Goal: Task Accomplishment & Management: Manage account settings

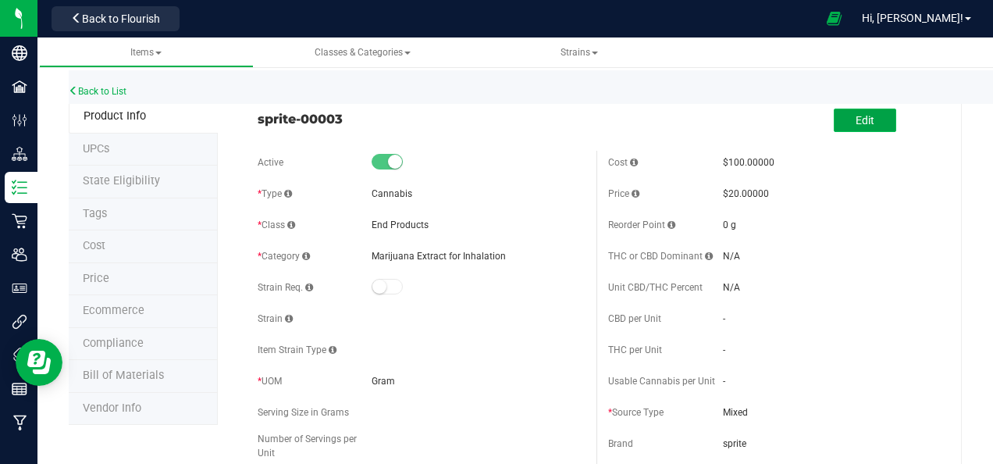
click at [844, 119] on button "Edit" at bounding box center [865, 120] width 62 height 23
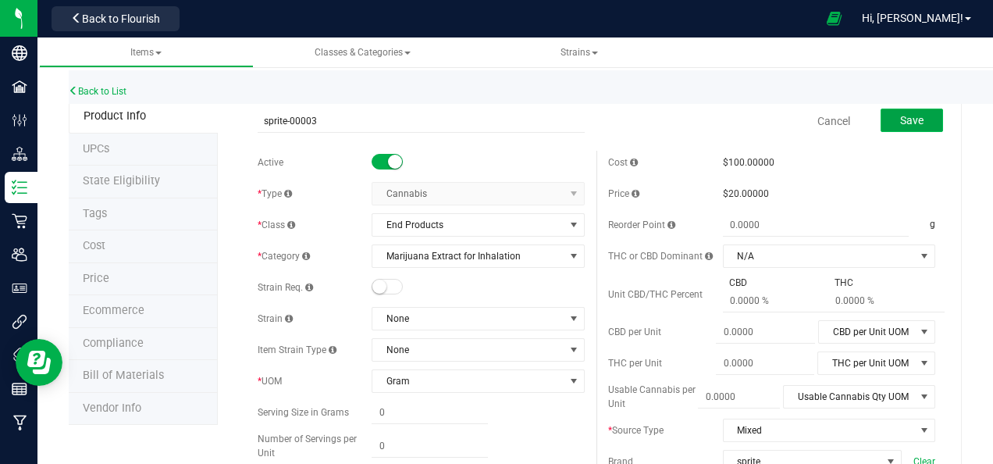
click at [901, 118] on span "Save" at bounding box center [912, 120] width 23 height 12
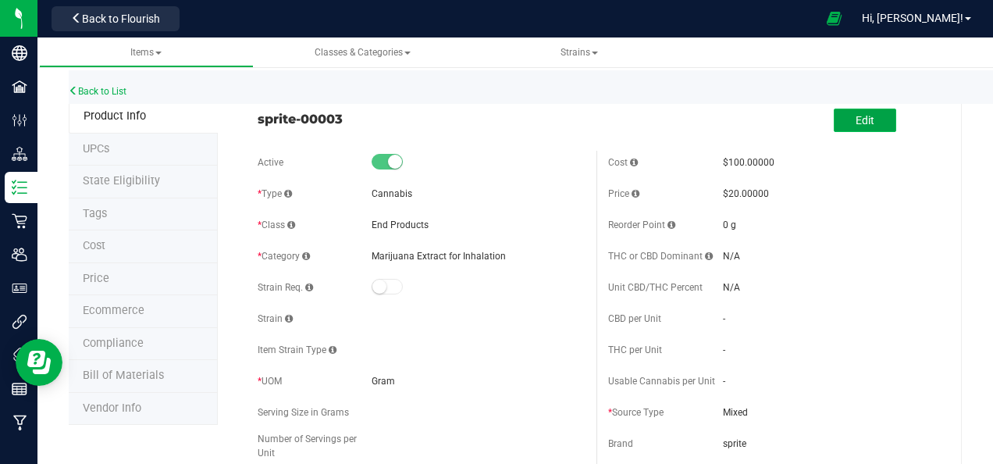
click at [856, 114] on span "Edit" at bounding box center [865, 120] width 19 height 12
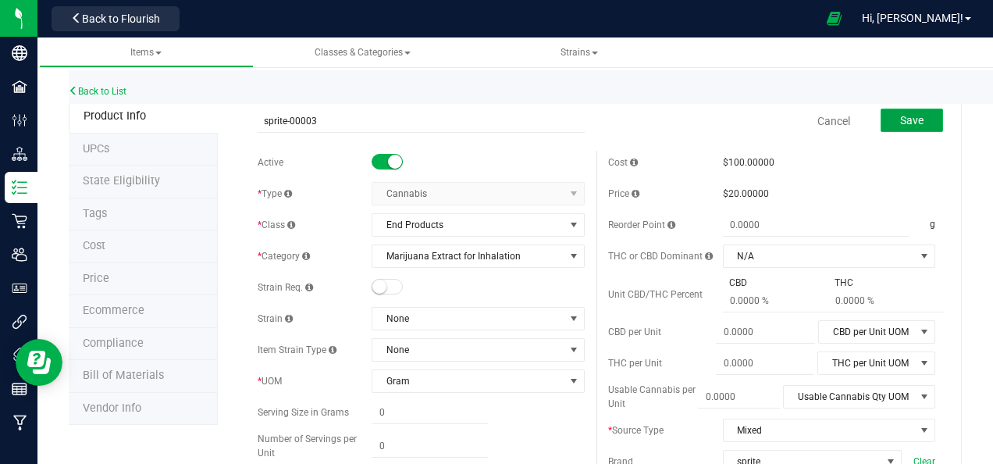
click at [906, 120] on span "Save" at bounding box center [912, 120] width 23 height 12
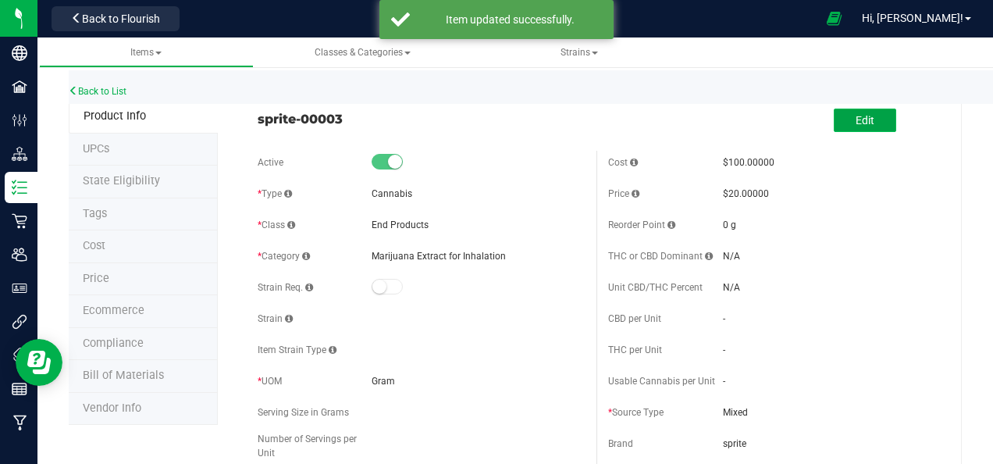
click at [856, 119] on span "Edit" at bounding box center [865, 120] width 19 height 12
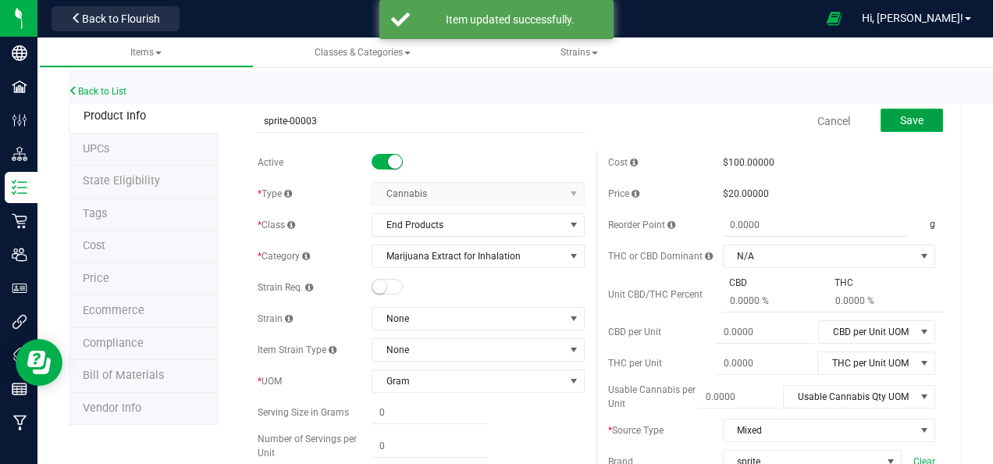
click at [886, 117] on button "Save" at bounding box center [912, 120] width 62 height 23
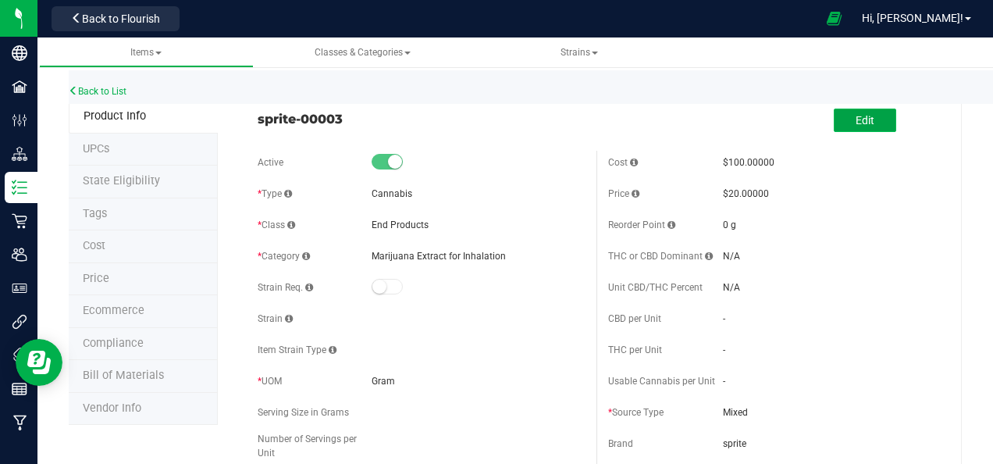
click at [856, 116] on span "Edit" at bounding box center [865, 120] width 19 height 12
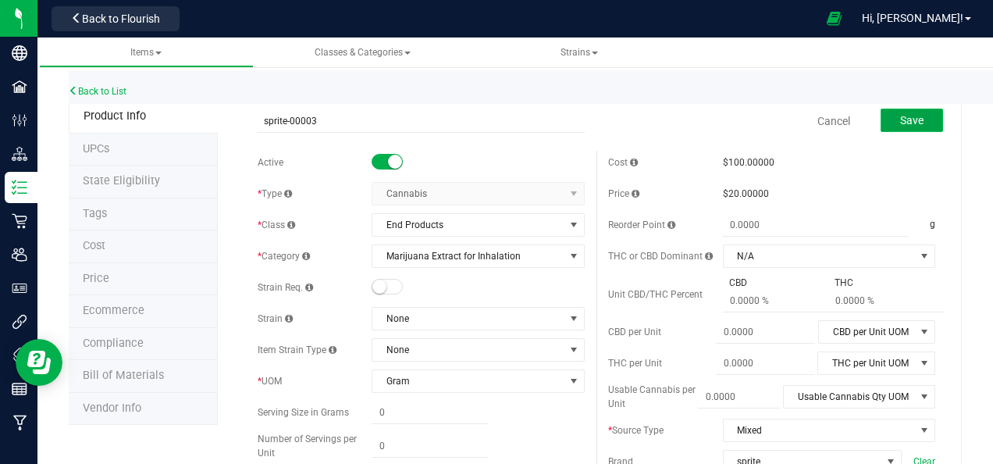
click at [901, 117] on span "Save" at bounding box center [912, 120] width 23 height 12
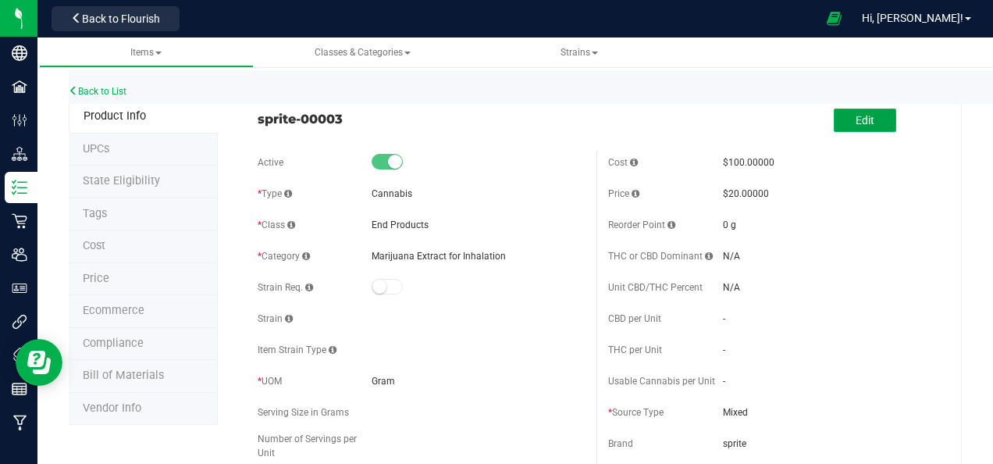
click at [842, 112] on button "Edit" at bounding box center [865, 120] width 62 height 23
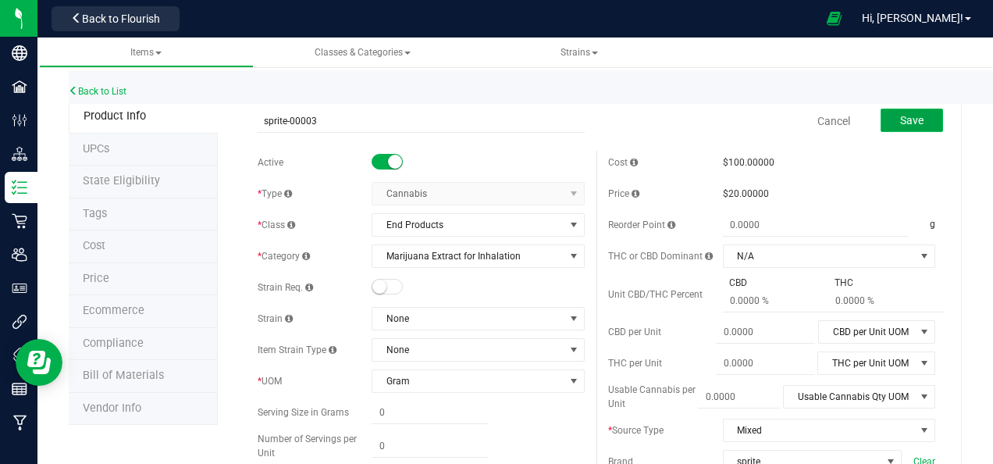
click at [901, 114] on span "Save" at bounding box center [912, 120] width 23 height 12
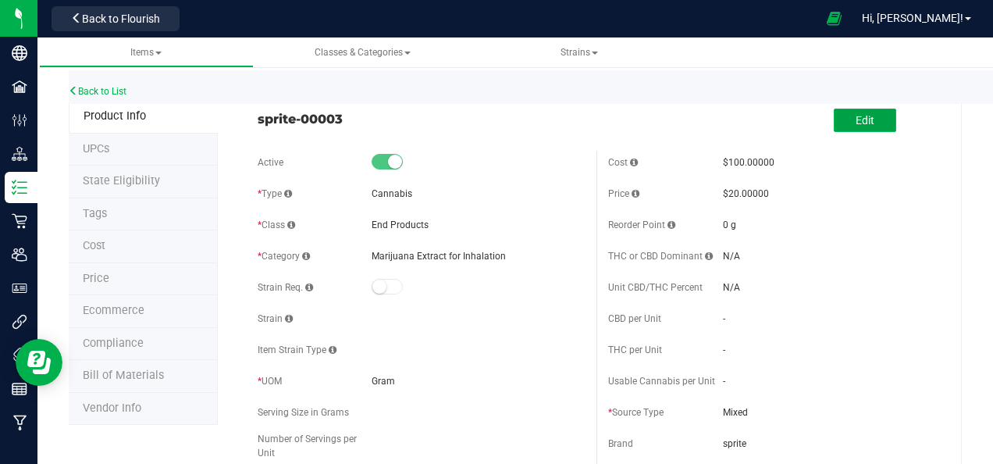
click at [859, 121] on span "Edit" at bounding box center [865, 120] width 19 height 12
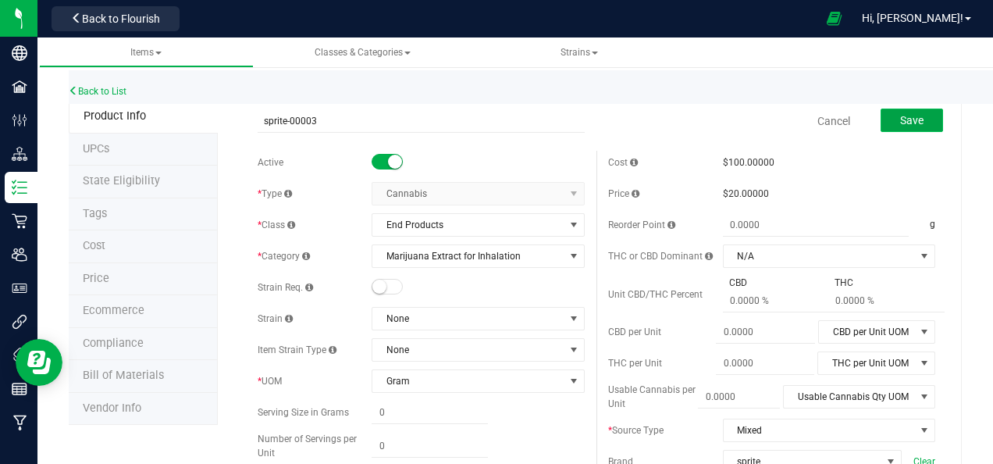
click at [901, 119] on span "Save" at bounding box center [912, 120] width 23 height 12
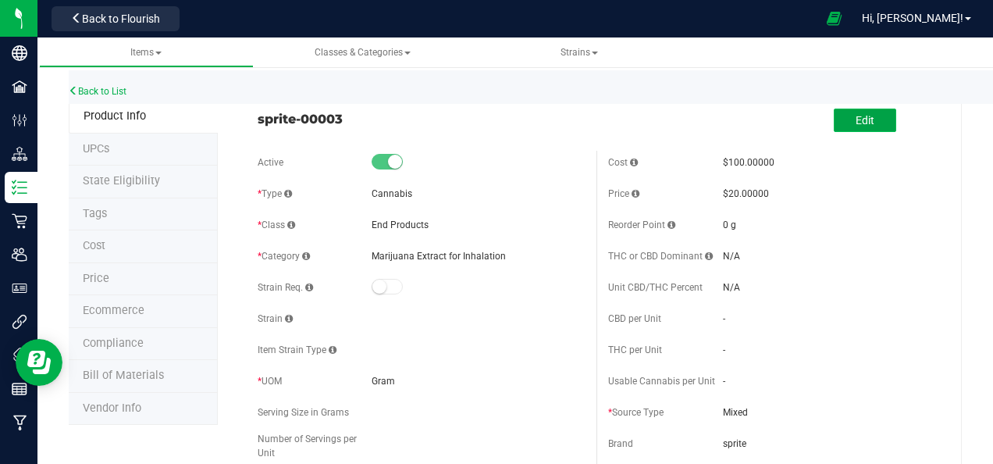
click at [863, 117] on button "Edit" at bounding box center [865, 120] width 62 height 23
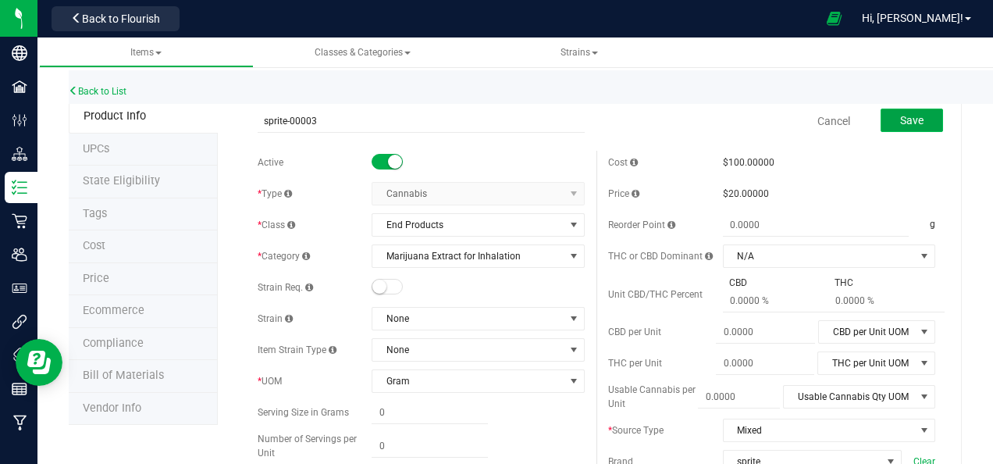
click at [906, 117] on span "Save" at bounding box center [912, 120] width 23 height 12
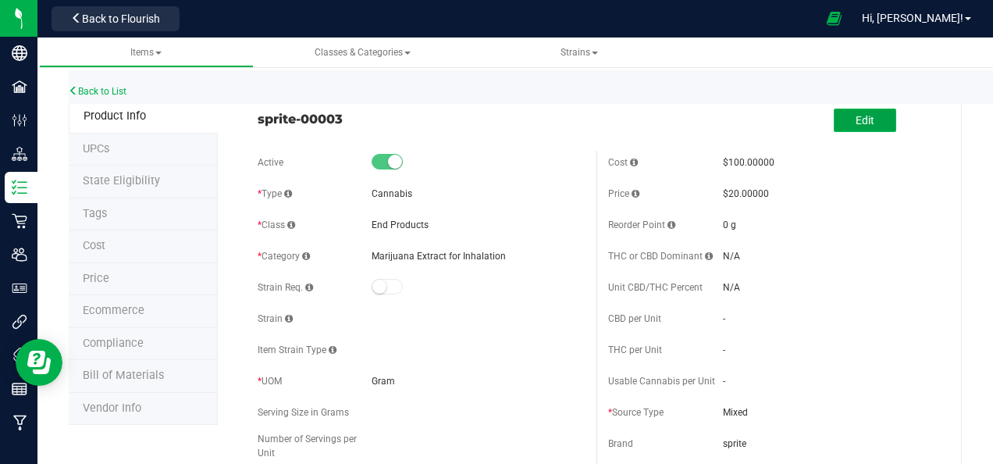
click at [856, 114] on span "Edit" at bounding box center [865, 120] width 19 height 12
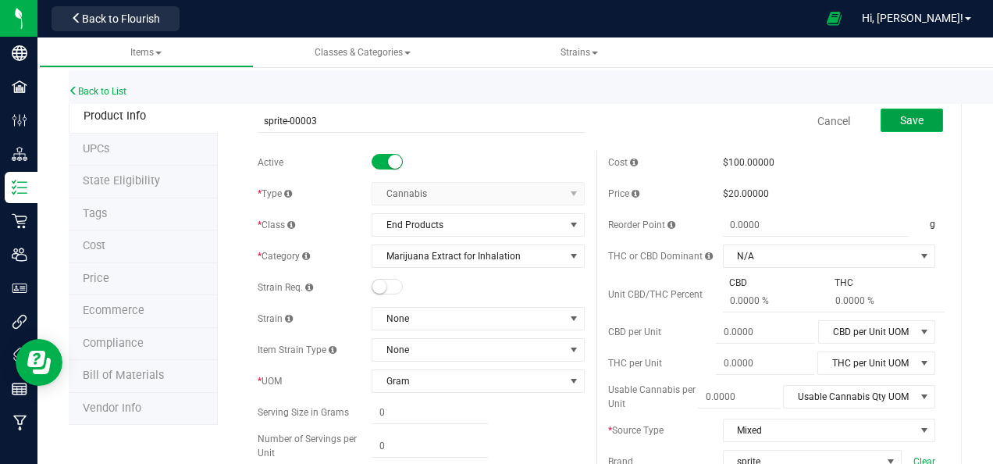
click at [901, 122] on span "Save" at bounding box center [912, 120] width 23 height 12
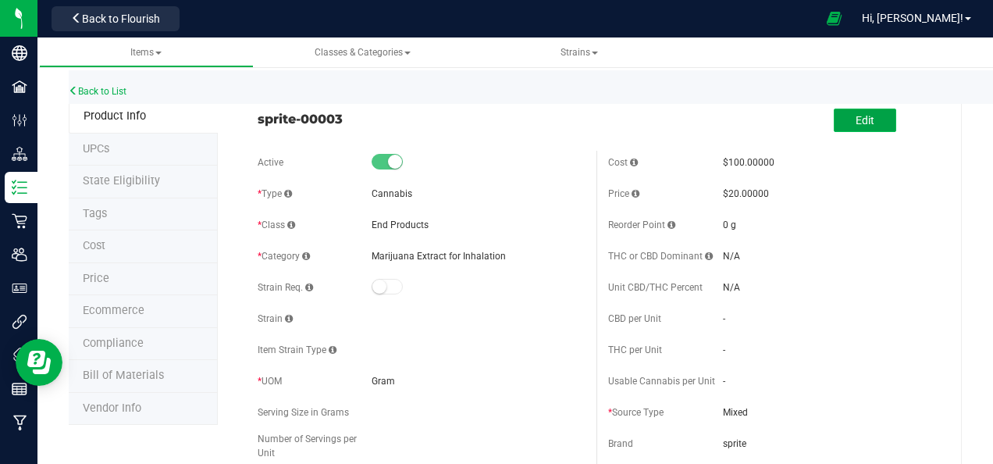
click at [842, 117] on button "Edit" at bounding box center [865, 120] width 62 height 23
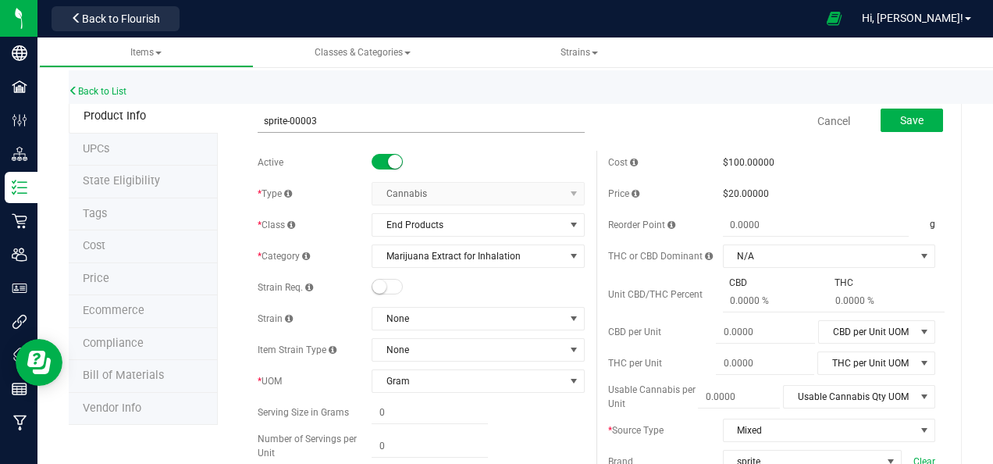
click at [316, 119] on input "sprite-00003" at bounding box center [421, 120] width 327 height 23
type input "sprite-00004"
click at [901, 118] on span "Save" at bounding box center [912, 120] width 23 height 12
click at [901, 120] on span "Save" at bounding box center [912, 120] width 23 height 12
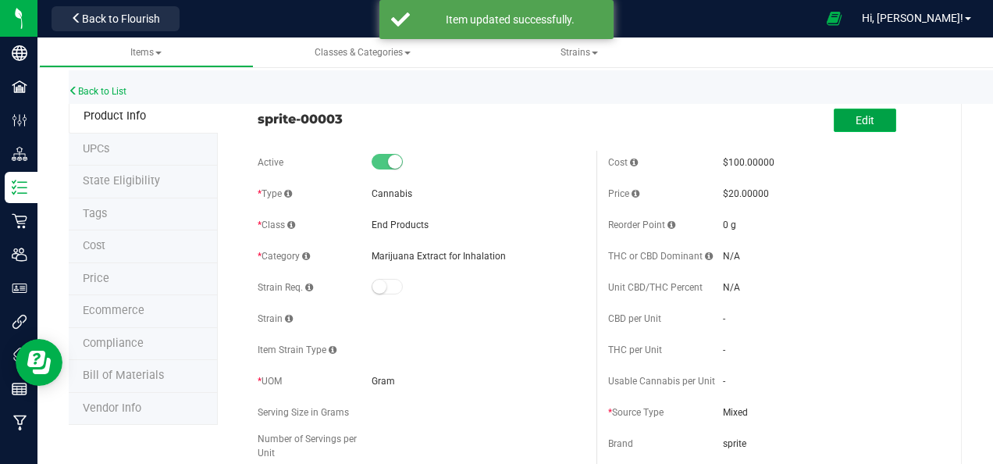
click at [858, 125] on span "Edit" at bounding box center [865, 120] width 19 height 12
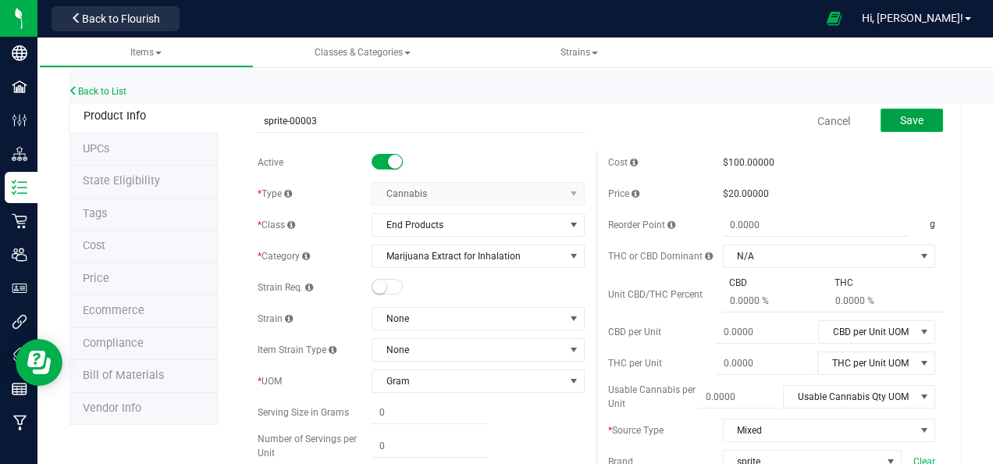
click at [901, 118] on span "Save" at bounding box center [912, 120] width 23 height 12
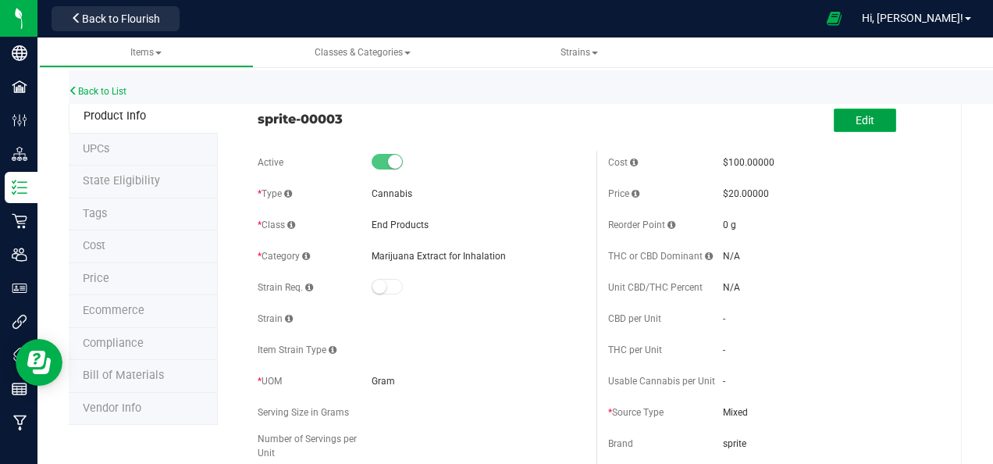
click at [856, 119] on span "Edit" at bounding box center [865, 120] width 19 height 12
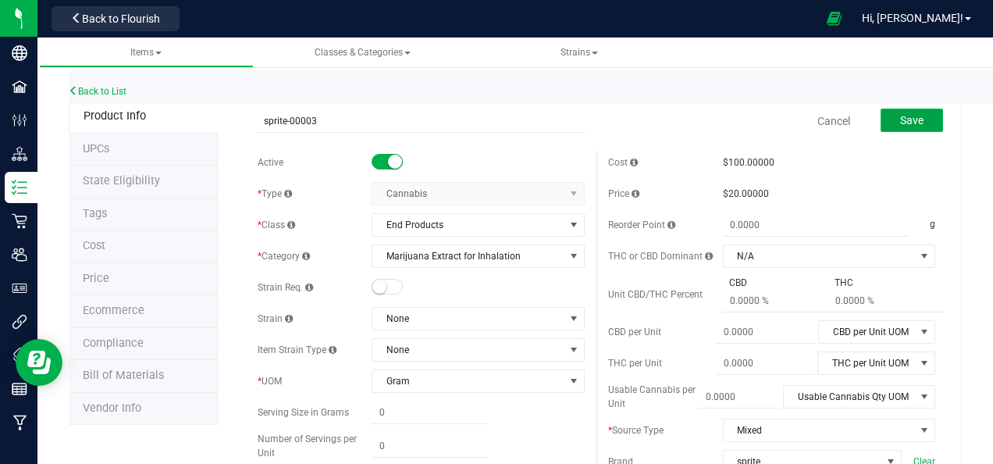
click at [901, 120] on span "Save" at bounding box center [912, 120] width 23 height 12
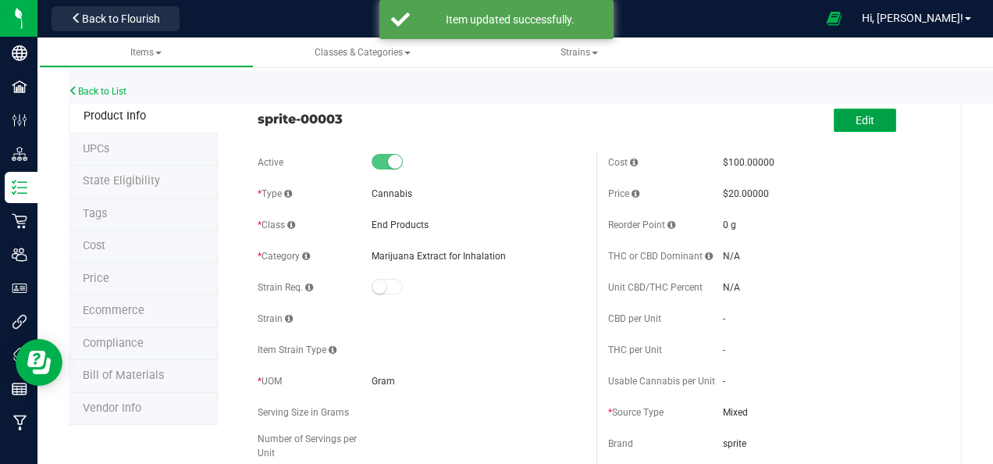
click at [857, 122] on span "Edit" at bounding box center [865, 120] width 19 height 12
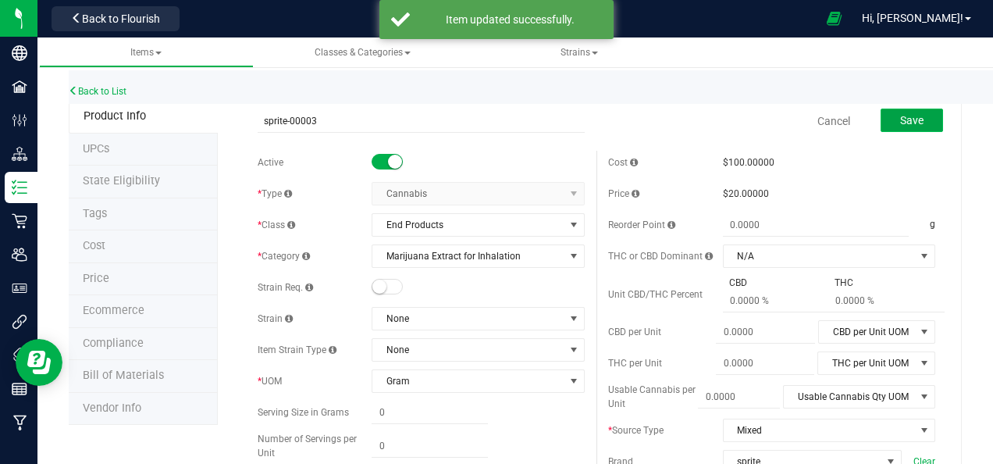
click at [901, 122] on span "Save" at bounding box center [912, 120] width 23 height 12
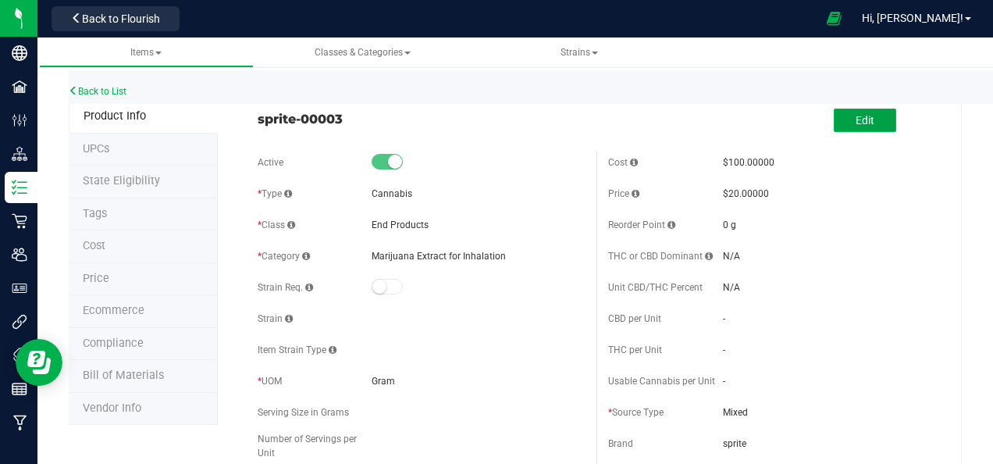
click at [869, 123] on button "Edit" at bounding box center [865, 120] width 62 height 23
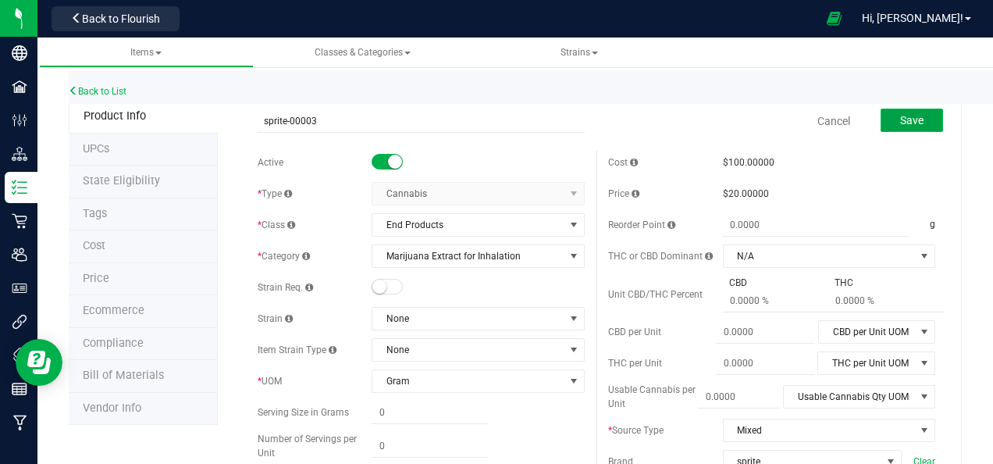
click at [901, 118] on span "Save" at bounding box center [912, 120] width 23 height 12
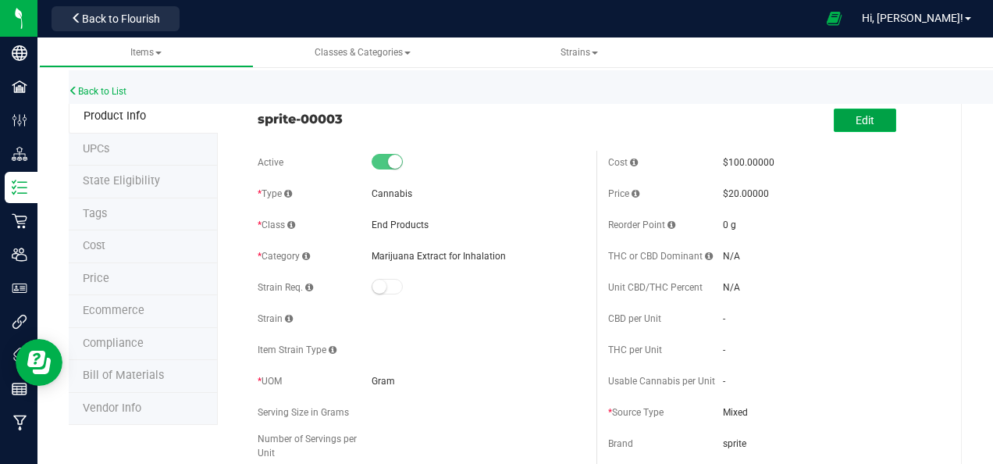
click at [856, 122] on span "Edit" at bounding box center [865, 120] width 19 height 12
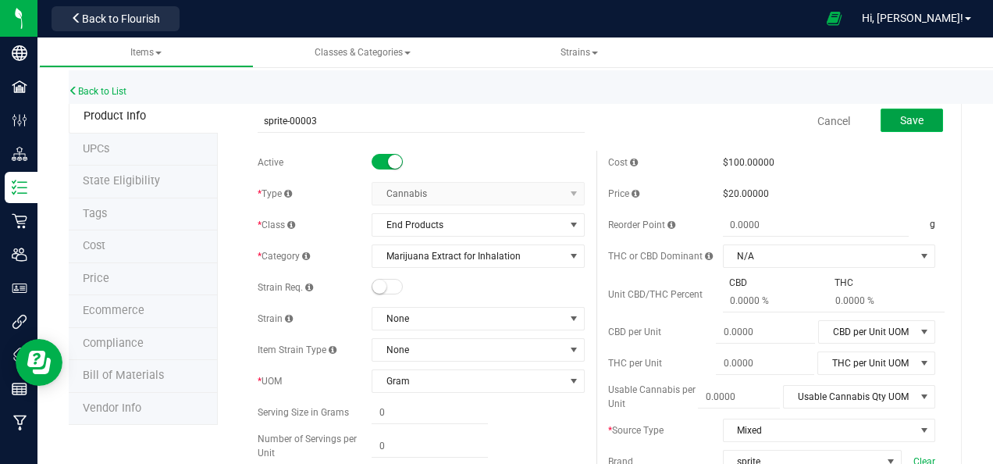
click at [903, 119] on span "Save" at bounding box center [912, 120] width 23 height 12
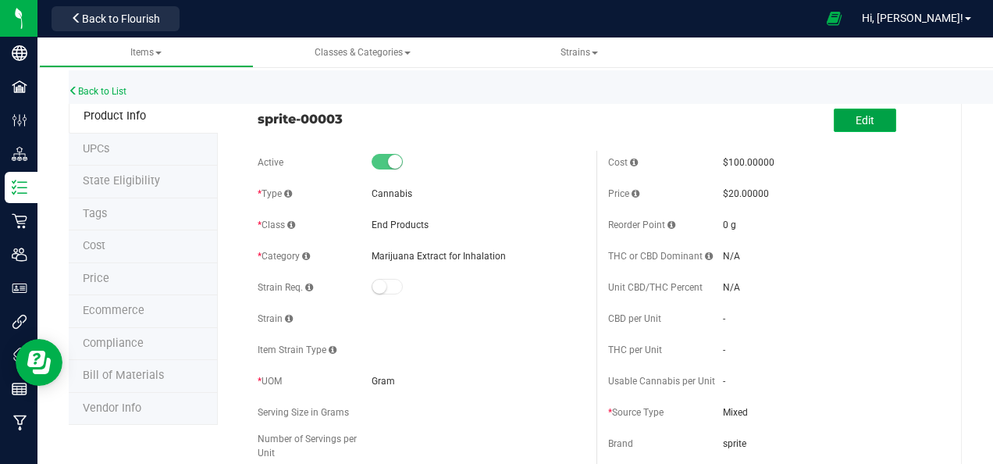
click at [858, 124] on span "Edit" at bounding box center [865, 120] width 19 height 12
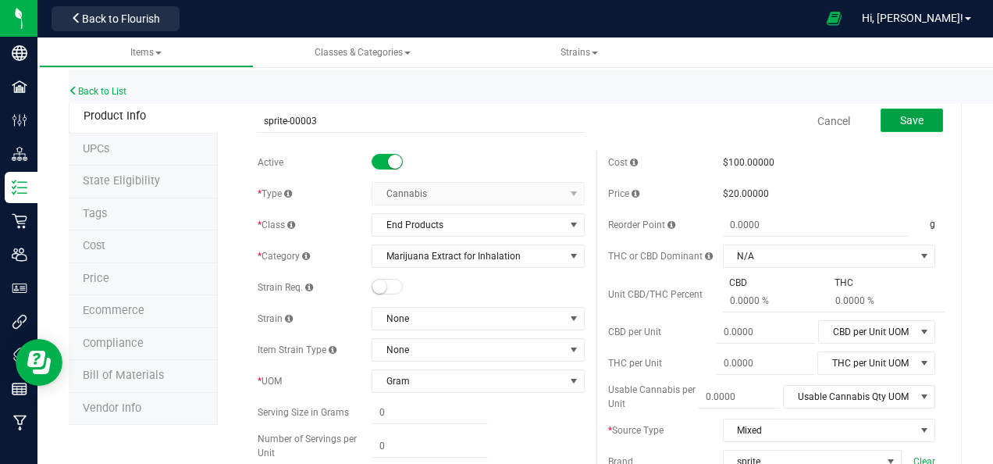
click at [907, 123] on span "Save" at bounding box center [912, 120] width 23 height 12
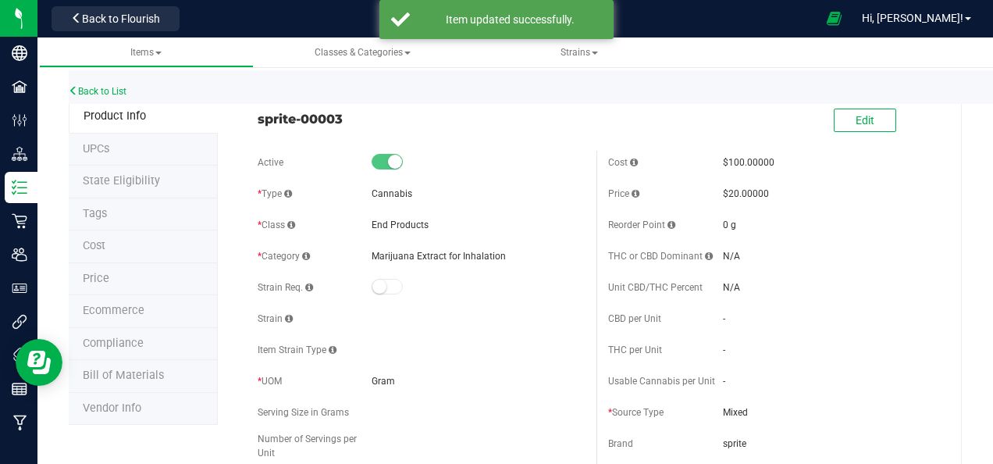
drag, startPoint x: 334, startPoint y: 118, endPoint x: 351, endPoint y: 120, distance: 17.3
click at [351, 120] on span "sprite-00003" at bounding box center [421, 118] width 327 height 19
click at [865, 120] on button "Edit" at bounding box center [865, 120] width 62 height 23
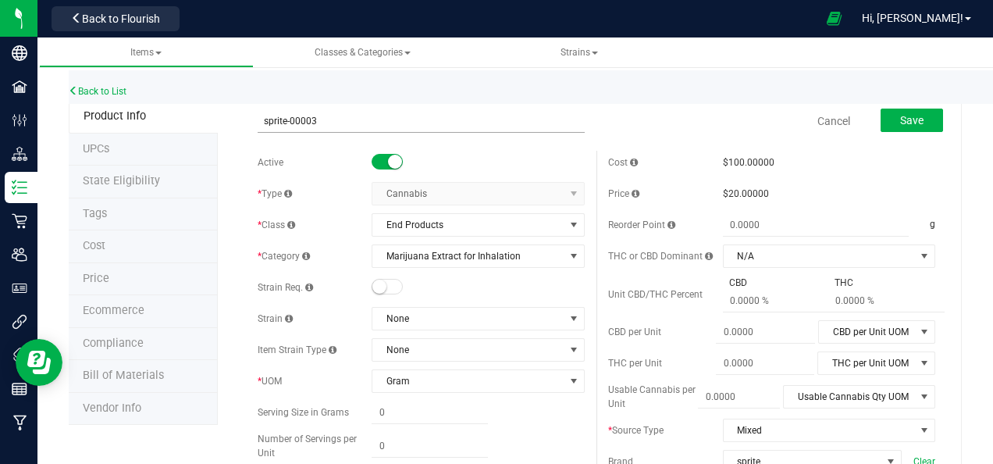
drag, startPoint x: 307, startPoint y: 121, endPoint x: 317, endPoint y: 122, distance: 10.2
click at [317, 122] on input "sprite-00003" at bounding box center [421, 120] width 327 height 23
type input "sprite-00004"
click at [903, 120] on span "Save" at bounding box center [912, 120] width 23 height 12
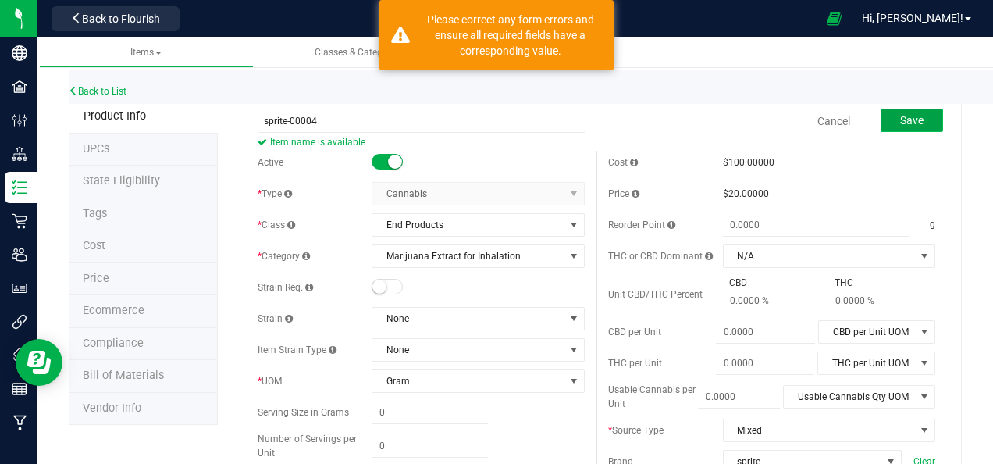
click at [903, 119] on span "Save" at bounding box center [912, 120] width 23 height 12
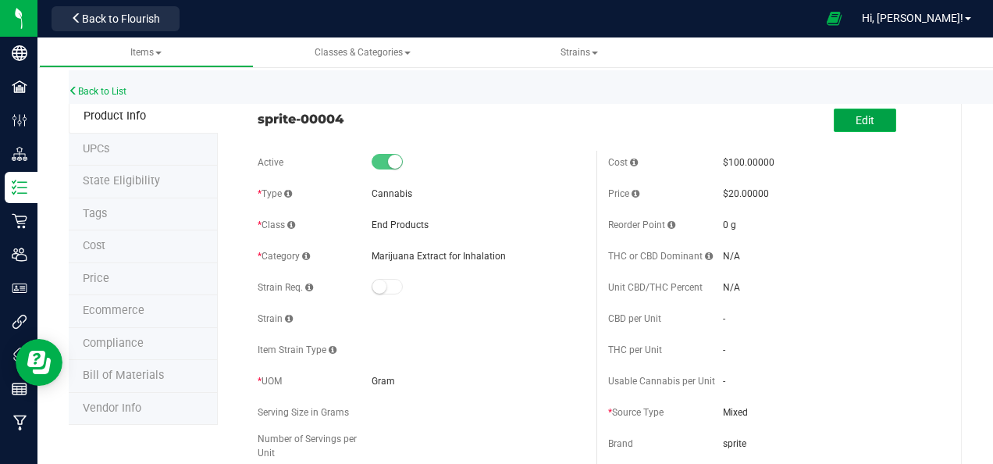
click at [856, 118] on span "Edit" at bounding box center [865, 120] width 19 height 12
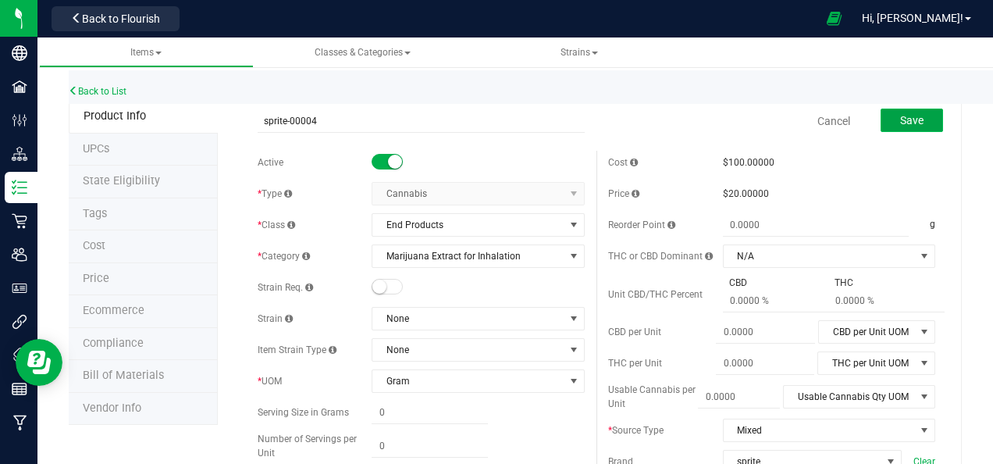
click at [901, 125] on span "Save" at bounding box center [912, 120] width 23 height 12
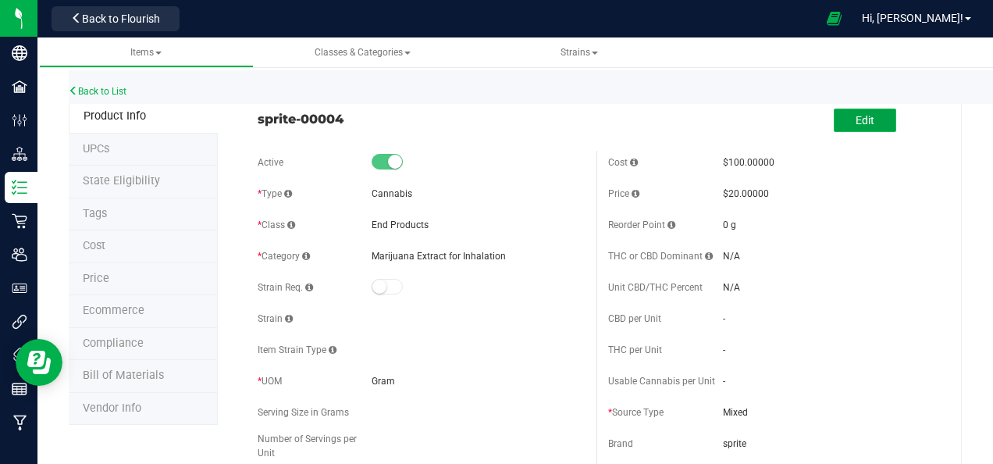
click at [863, 122] on button "Edit" at bounding box center [865, 120] width 62 height 23
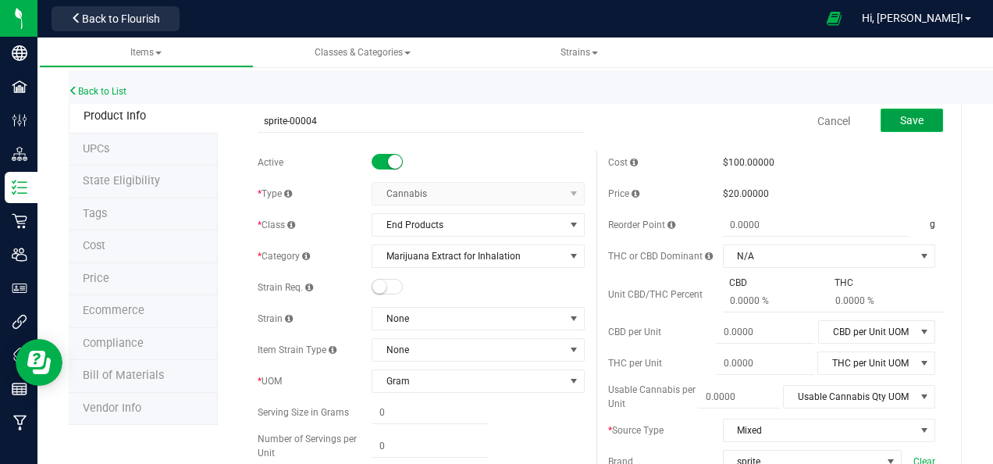
click at [913, 117] on button "Save" at bounding box center [912, 120] width 62 height 23
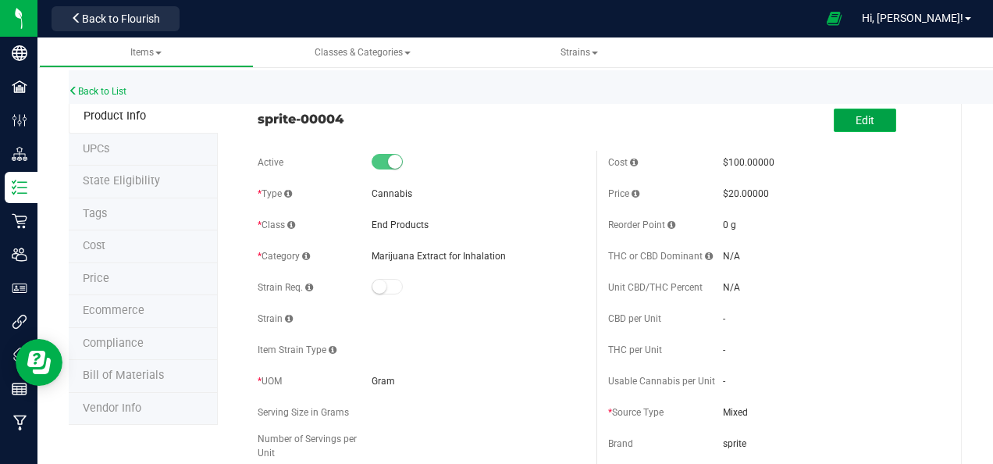
click at [856, 122] on span "Edit" at bounding box center [865, 120] width 19 height 12
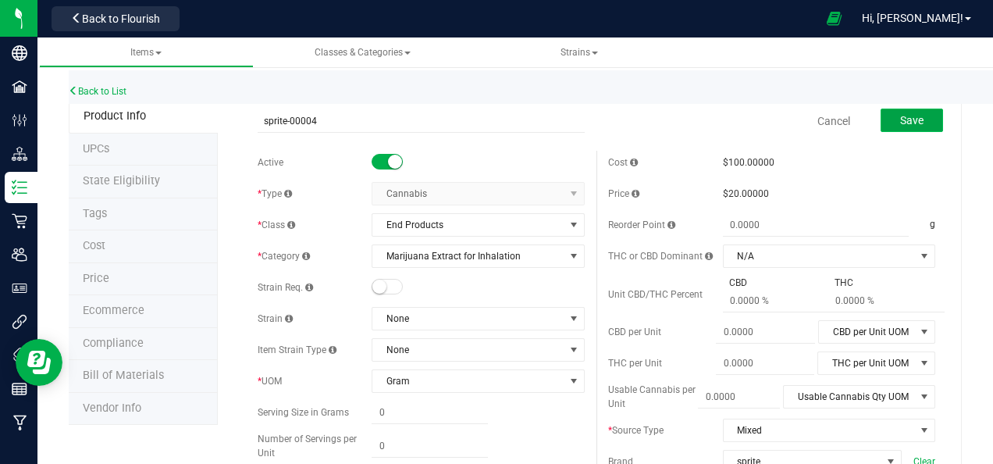
click at [901, 119] on span "Save" at bounding box center [912, 120] width 23 height 12
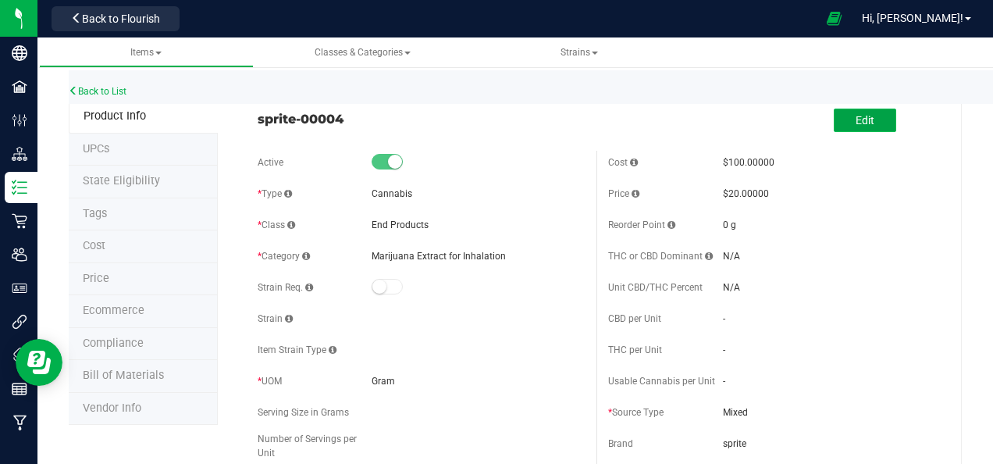
click at [856, 122] on span "Edit" at bounding box center [865, 120] width 19 height 12
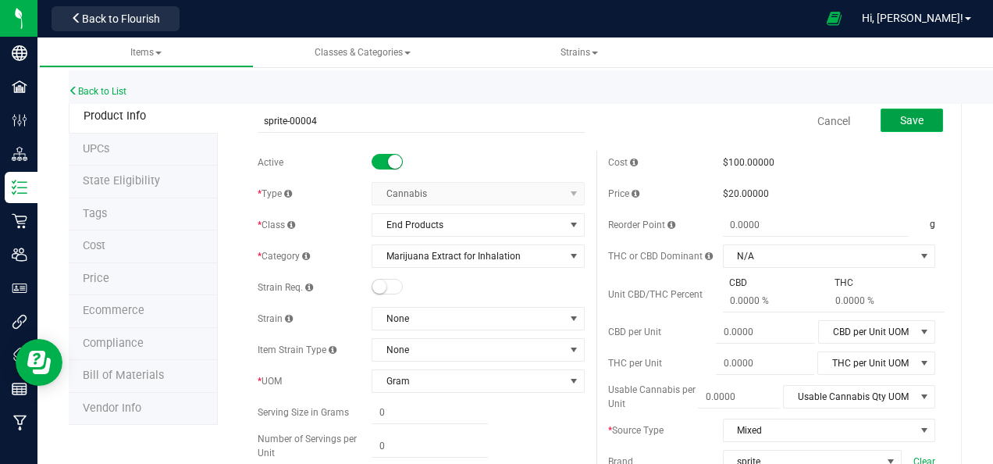
click at [901, 122] on span "Save" at bounding box center [912, 120] width 23 height 12
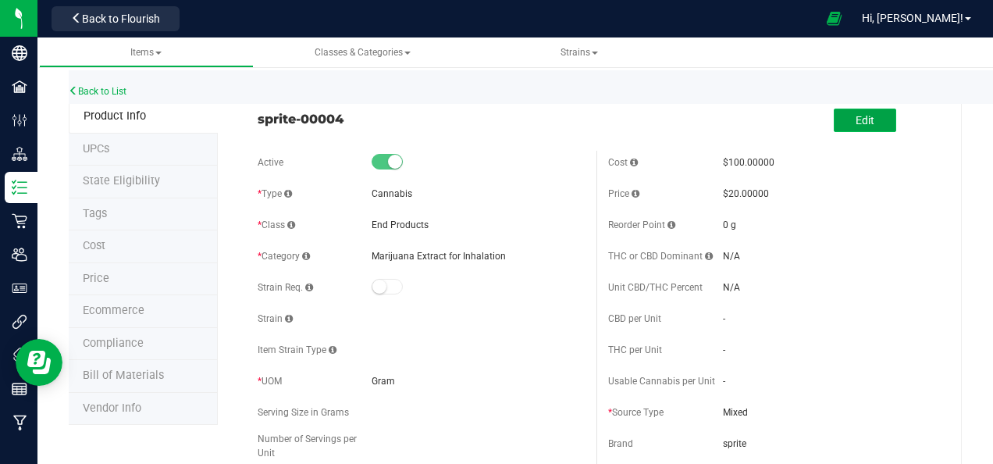
click at [856, 122] on span "Edit" at bounding box center [865, 120] width 19 height 12
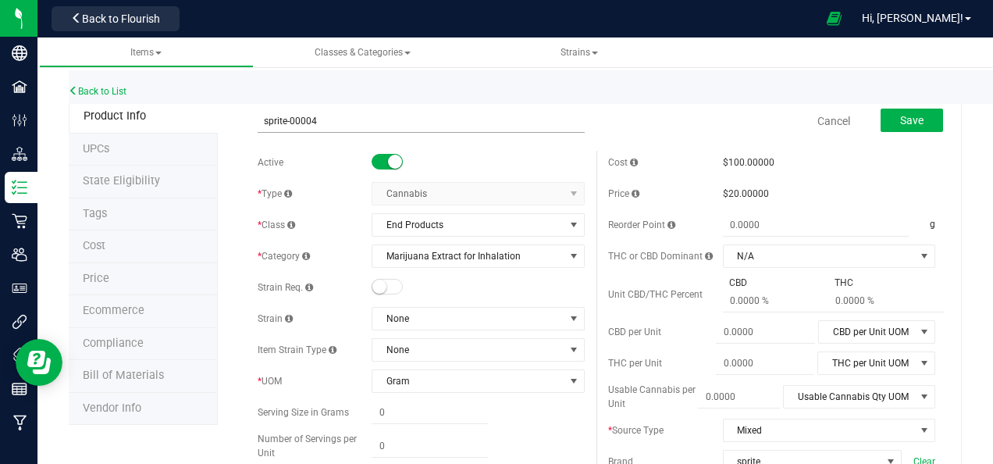
drag, startPoint x: 309, startPoint y: 120, endPoint x: 330, endPoint y: 122, distance: 21.1
click at [330, 122] on input "sprite-00004" at bounding box center [421, 120] width 327 height 23
type input "sprite-00005"
click at [901, 119] on span "Save" at bounding box center [912, 120] width 23 height 12
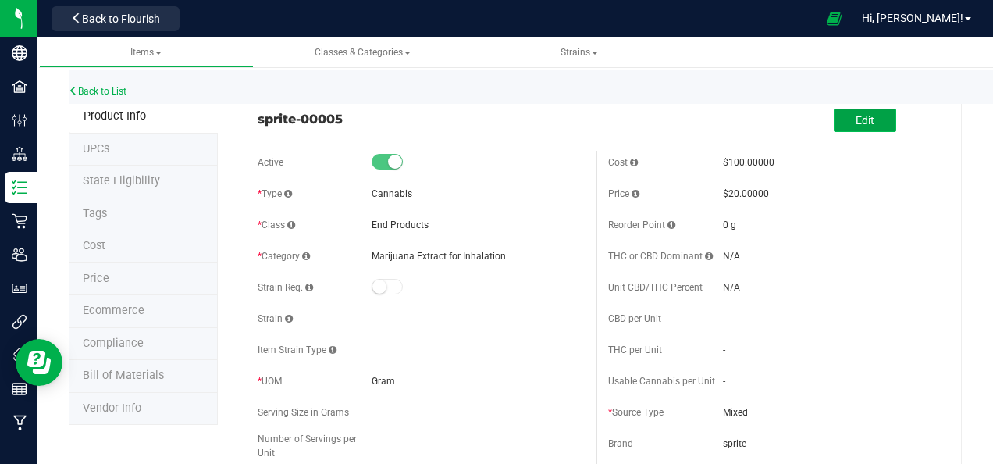
click at [856, 118] on span "Edit" at bounding box center [865, 120] width 19 height 12
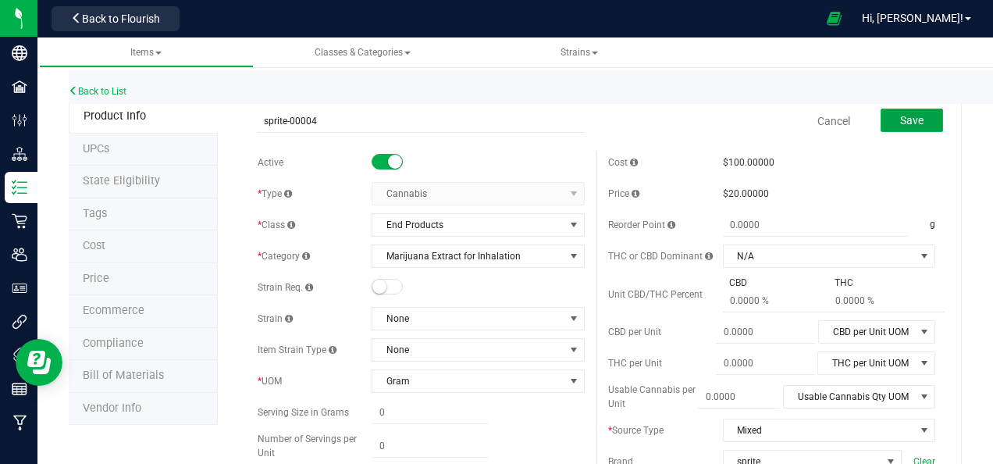
click at [904, 116] on span "Save" at bounding box center [912, 120] width 23 height 12
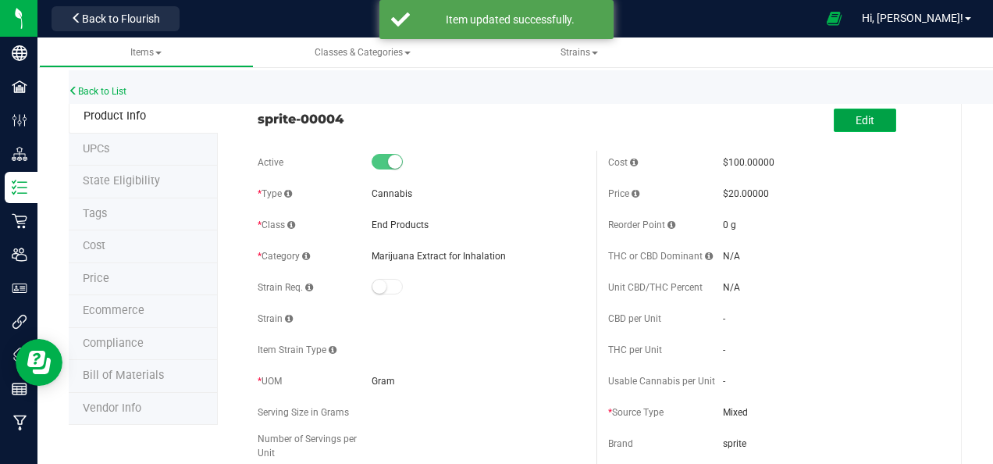
click at [856, 116] on span "Edit" at bounding box center [865, 120] width 19 height 12
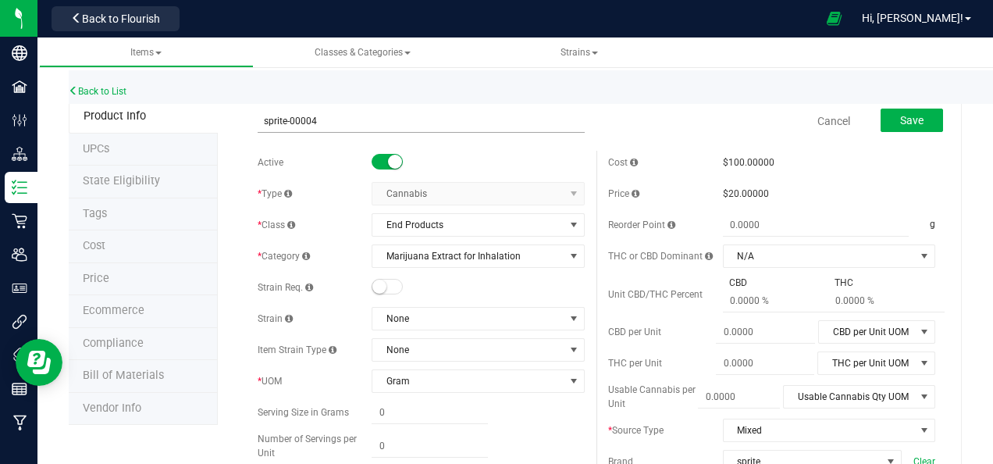
drag, startPoint x: 308, startPoint y: 123, endPoint x: 319, endPoint y: 122, distance: 11.0
click at [319, 122] on input "sprite-00004" at bounding box center [421, 120] width 327 height 23
type input "sprite-00005"
click at [904, 116] on span "Save" at bounding box center [912, 120] width 23 height 12
drag, startPoint x: 310, startPoint y: 121, endPoint x: 320, endPoint y: 121, distance: 10.2
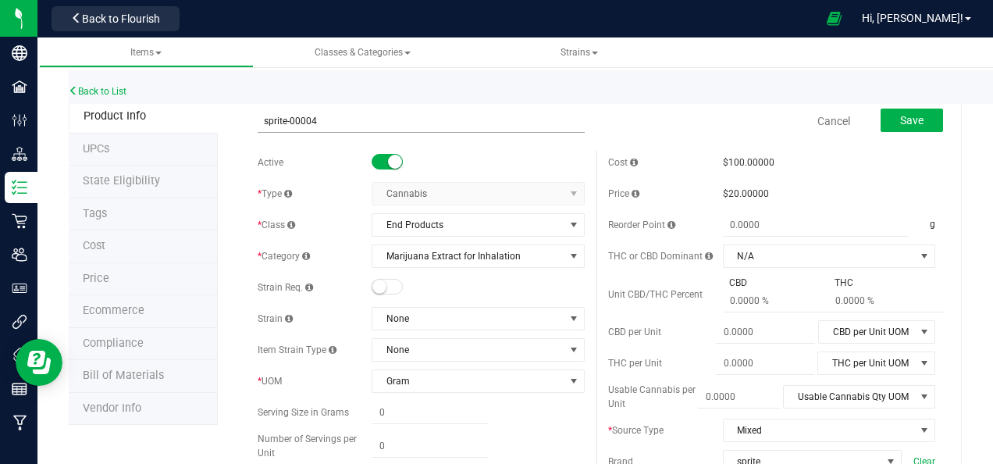
click at [320, 121] on input "sprite-00004" at bounding box center [421, 120] width 327 height 23
type input "sprite-00005"
click at [901, 123] on span "Save" at bounding box center [912, 120] width 23 height 12
drag, startPoint x: 309, startPoint y: 118, endPoint x: 325, endPoint y: 119, distance: 15.6
click at [325, 119] on input "sprite-00004" at bounding box center [421, 120] width 327 height 23
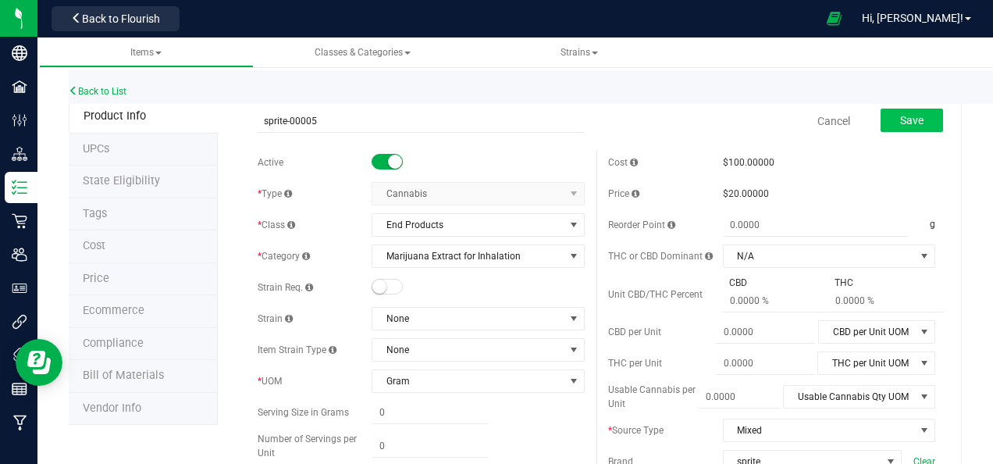
type input "sprite-00005"
click at [901, 116] on span "Save" at bounding box center [912, 120] width 23 height 12
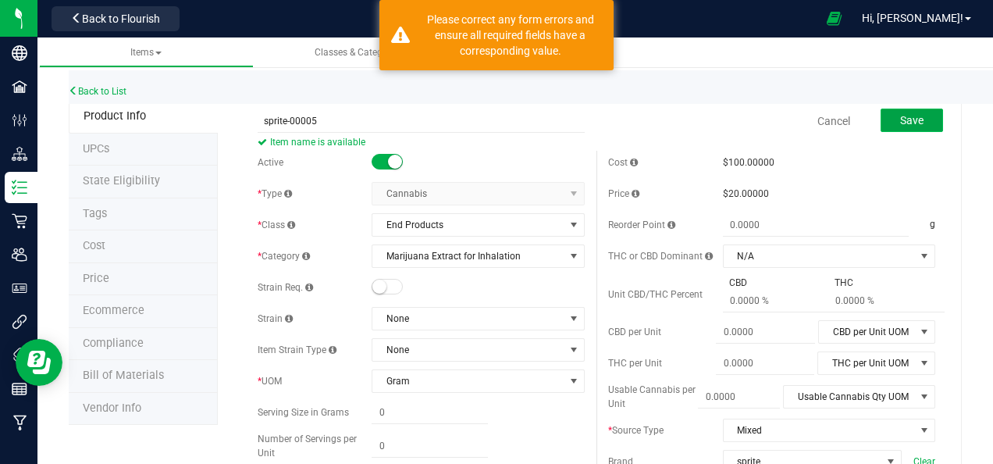
click at [901, 123] on span "Save" at bounding box center [912, 120] width 23 height 12
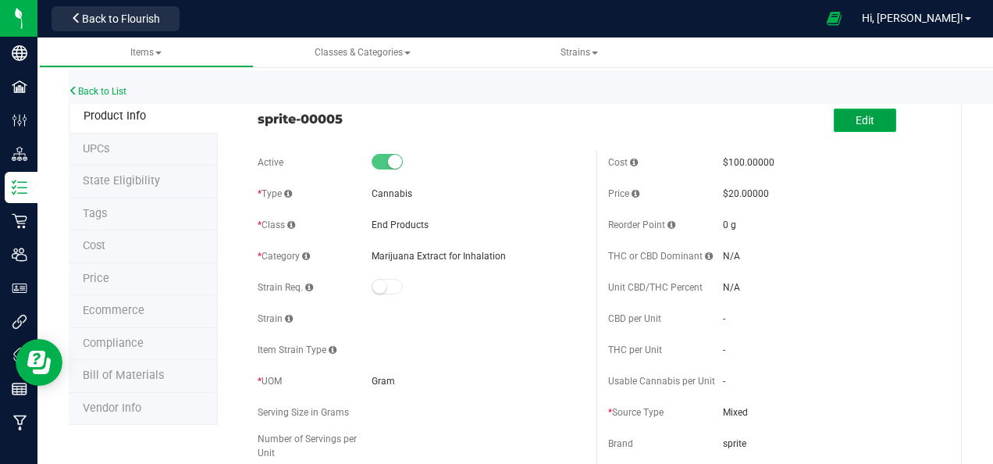
click at [856, 117] on span "Edit" at bounding box center [865, 120] width 19 height 12
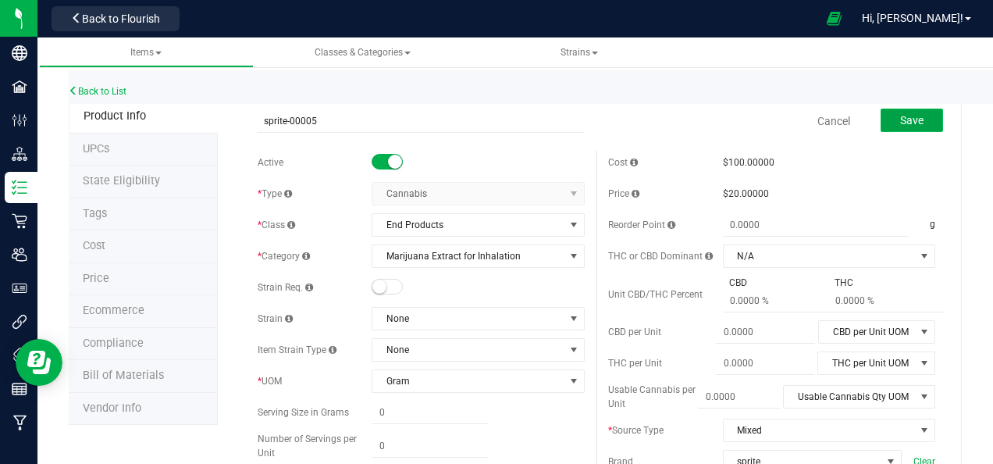
click at [901, 119] on span "Save" at bounding box center [912, 120] width 23 height 12
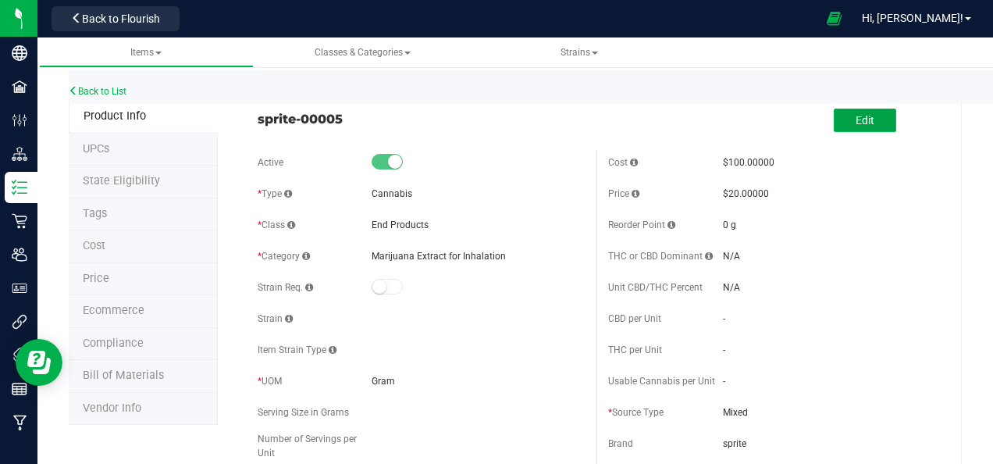
click at [856, 125] on span "Edit" at bounding box center [865, 120] width 19 height 12
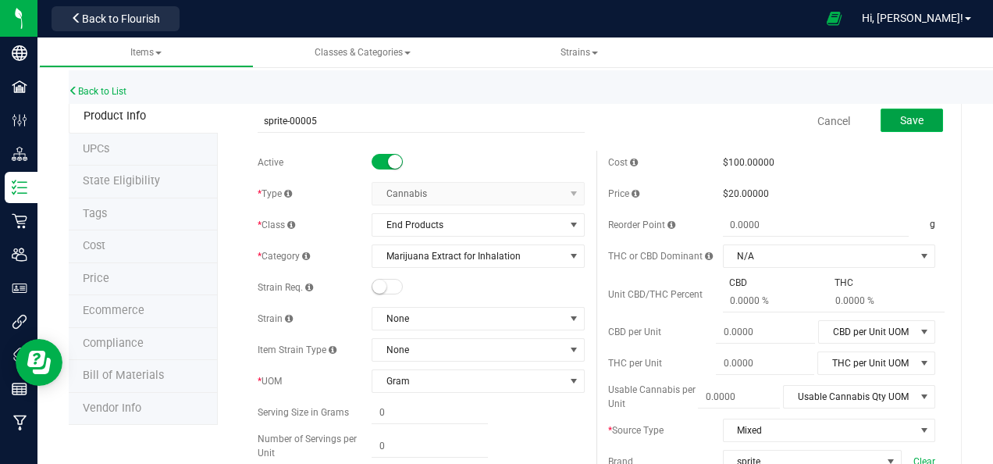
click at [903, 120] on span "Save" at bounding box center [912, 120] width 23 height 12
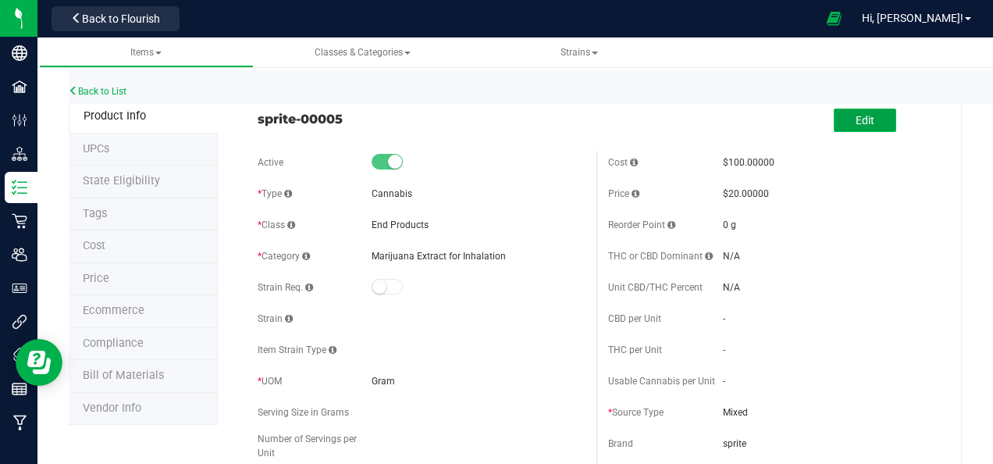
click at [860, 119] on span "Edit" at bounding box center [865, 120] width 19 height 12
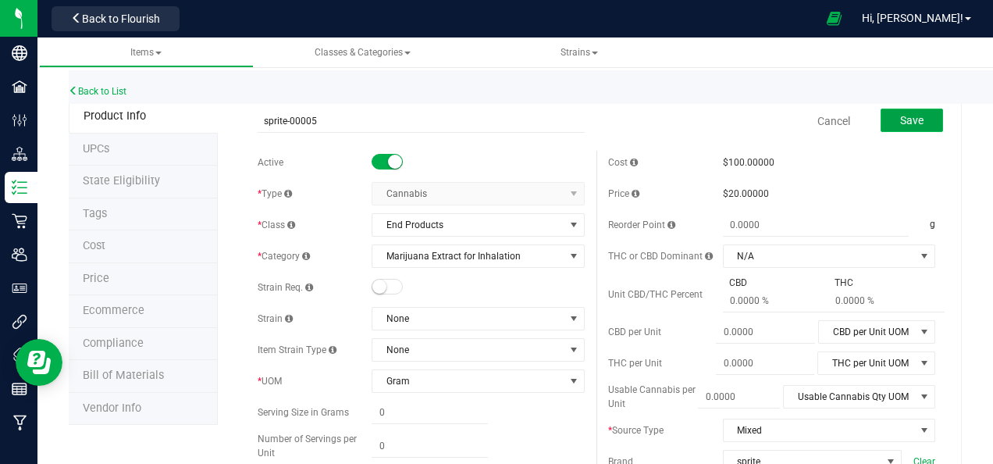
click at [901, 116] on span "Save" at bounding box center [912, 120] width 23 height 12
